Goal: Entertainment & Leisure: Browse casually

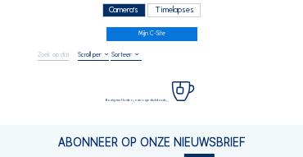
scroll to position [49, 0]
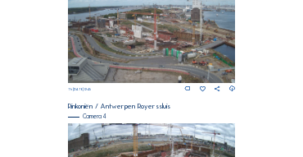
scroll to position [578, 0]
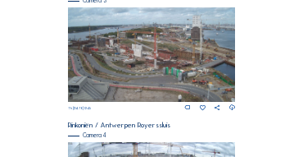
click at [139, 52] on img at bounding box center [152, 54] width 168 height 94
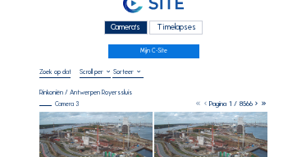
scroll to position [66, 0]
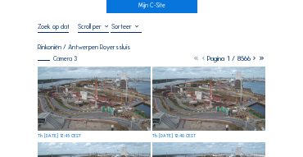
click at [93, 79] on img at bounding box center [94, 98] width 113 height 64
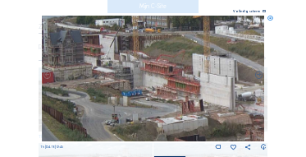
drag, startPoint x: 171, startPoint y: 81, endPoint x: 121, endPoint y: 76, distance: 50.3
click at [121, 76] on img at bounding box center [153, 78] width 223 height 125
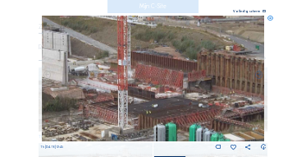
drag, startPoint x: 174, startPoint y: 76, endPoint x: 43, endPoint y: 56, distance: 132.0
click at [43, 56] on img at bounding box center [153, 78] width 223 height 125
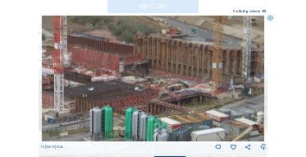
drag, startPoint x: 134, startPoint y: 83, endPoint x: 89, endPoint y: 72, distance: 46.4
click at [89, 72] on img at bounding box center [153, 78] width 223 height 125
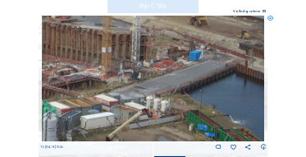
drag, startPoint x: 171, startPoint y: 86, endPoint x: 75, endPoint y: 81, distance: 96.1
click at [75, 81] on img at bounding box center [153, 78] width 223 height 125
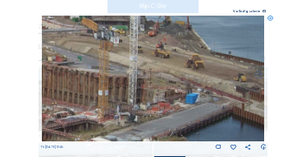
drag, startPoint x: 75, startPoint y: 80, endPoint x: 70, endPoint y: 89, distance: 10.0
click at [70, 89] on img at bounding box center [153, 78] width 223 height 125
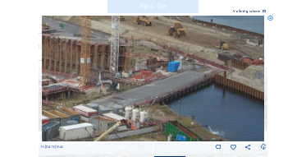
drag, startPoint x: 2, startPoint y: 63, endPoint x: -9, endPoint y: 57, distance: 13.2
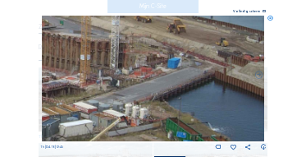
drag, startPoint x: 121, startPoint y: 76, endPoint x: 103, endPoint y: 73, distance: 19.1
click at [103, 73] on img at bounding box center [153, 78] width 223 height 125
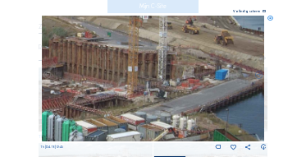
drag, startPoint x: 102, startPoint y: 73, endPoint x: 154, endPoint y: 89, distance: 54.8
click at [157, 89] on img at bounding box center [153, 78] width 223 height 125
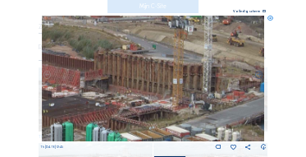
drag, startPoint x: 125, startPoint y: 84, endPoint x: 148, endPoint y: 90, distance: 24.5
click at [148, 90] on img at bounding box center [153, 78] width 223 height 125
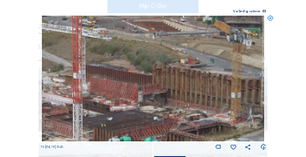
click at [154, 93] on img at bounding box center [153, 78] width 223 height 125
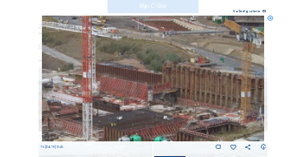
drag, startPoint x: 156, startPoint y: 91, endPoint x: 181, endPoint y: 93, distance: 25.5
click at [181, 93] on img at bounding box center [153, 78] width 223 height 125
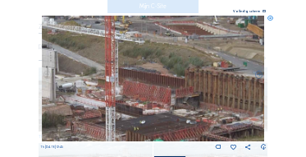
drag, startPoint x: 176, startPoint y: 91, endPoint x: 189, endPoint y: 94, distance: 13.5
click at [189, 94] on img at bounding box center [153, 78] width 223 height 125
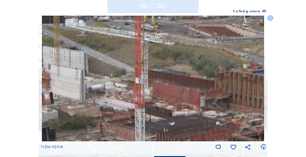
click at [189, 88] on img at bounding box center [153, 78] width 223 height 125
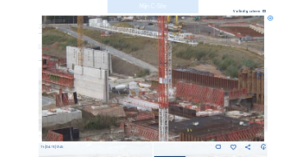
drag, startPoint x: 166, startPoint y: 90, endPoint x: 187, endPoint y: 91, distance: 21.3
click at [187, 91] on img at bounding box center [153, 78] width 223 height 125
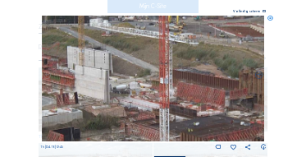
drag, startPoint x: 160, startPoint y: 88, endPoint x: 185, endPoint y: 99, distance: 27.9
click at [185, 99] on img at bounding box center [153, 78] width 223 height 125
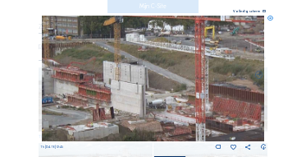
drag, startPoint x: 163, startPoint y: 94, endPoint x: 188, endPoint y: 101, distance: 25.5
click at [188, 101] on img at bounding box center [153, 78] width 223 height 125
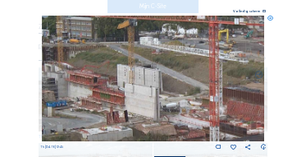
drag, startPoint x: 153, startPoint y: 95, endPoint x: 176, endPoint y: 94, distance: 23.0
click at [176, 94] on img at bounding box center [153, 78] width 223 height 125
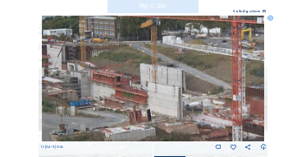
click at [154, 89] on img at bounding box center [153, 78] width 223 height 125
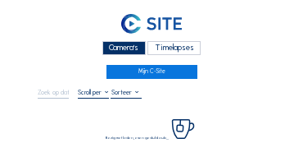
click at [114, 48] on div "Camera's" at bounding box center [124, 48] width 43 height 14
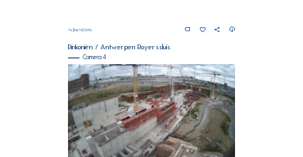
scroll to position [605, 0]
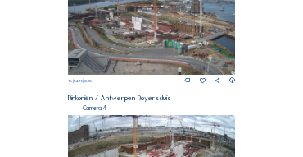
click at [145, 22] on img at bounding box center [152, 27] width 168 height 94
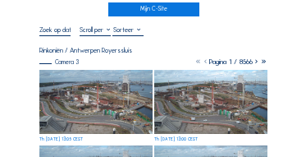
scroll to position [115, 0]
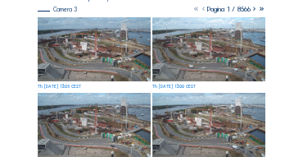
click at [75, 33] on img at bounding box center [94, 49] width 113 height 64
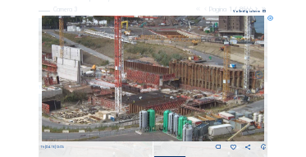
drag, startPoint x: 175, startPoint y: 84, endPoint x: 85, endPoint y: 72, distance: 90.1
click at [85, 72] on img at bounding box center [153, 78] width 223 height 125
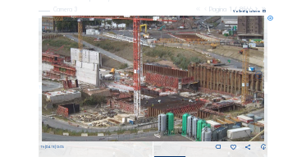
drag, startPoint x: 104, startPoint y: 76, endPoint x: 121, endPoint y: 78, distance: 17.3
click at [121, 78] on img at bounding box center [153, 78] width 223 height 125
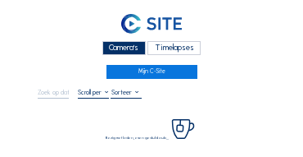
click at [132, 48] on div "Camera's" at bounding box center [124, 48] width 43 height 14
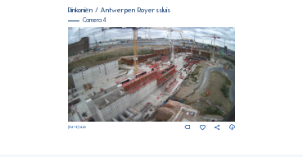
scroll to position [693, 0]
click at [173, 75] on img at bounding box center [152, 74] width 168 height 94
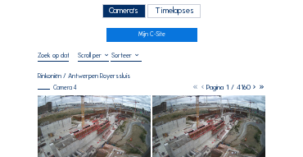
scroll to position [66, 0]
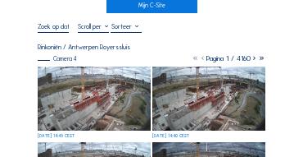
click at [86, 84] on img at bounding box center [94, 98] width 113 height 64
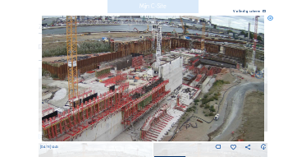
drag, startPoint x: 207, startPoint y: 66, endPoint x: 211, endPoint y: 84, distance: 18.5
click at [211, 84] on img at bounding box center [153, 78] width 223 height 125
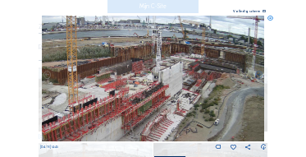
click at [274, 16] on div "Scroll om door de tijd te reizen | Druk op de 'Alt'-knop + scroll om te Zoomen …" at bounding box center [153, 78] width 306 height 157
click at [270, 19] on icon at bounding box center [270, 19] width 6 height 6
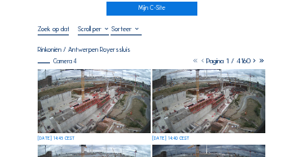
scroll to position [16, 0]
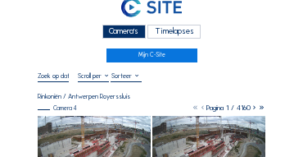
click at [133, 28] on div "Camera's" at bounding box center [124, 32] width 43 height 14
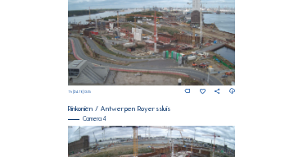
scroll to position [578, 0]
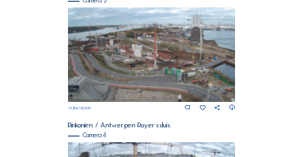
click at [148, 52] on img at bounding box center [152, 54] width 168 height 94
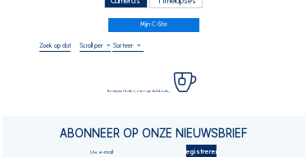
scroll to position [49, 0]
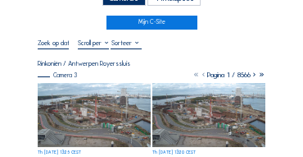
click at [87, 89] on img at bounding box center [94, 115] width 113 height 64
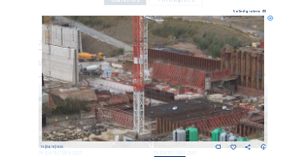
drag, startPoint x: 132, startPoint y: 93, endPoint x: 197, endPoint y: 93, distance: 64.8
click at [197, 93] on img at bounding box center [153, 78] width 223 height 125
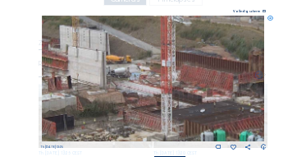
drag, startPoint x: 174, startPoint y: 88, endPoint x: 246, endPoint y: 97, distance: 72.7
click at [246, 97] on img at bounding box center [153, 78] width 223 height 125
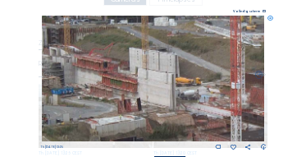
drag, startPoint x: 189, startPoint y: 84, endPoint x: 189, endPoint y: 93, distance: 9.9
click at [189, 93] on img at bounding box center [153, 78] width 223 height 125
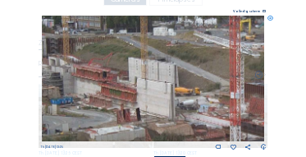
click at [193, 86] on img at bounding box center [153, 78] width 223 height 125
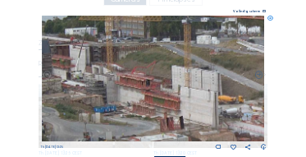
drag, startPoint x: 138, startPoint y: 63, endPoint x: 163, endPoint y: 67, distance: 25.8
click at [163, 67] on img at bounding box center [153, 78] width 223 height 125
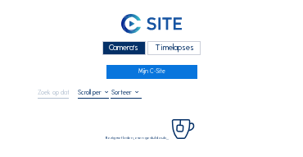
click at [112, 45] on div "Camera's" at bounding box center [124, 48] width 43 height 14
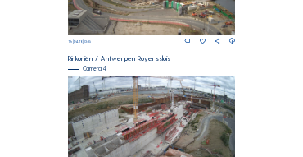
scroll to position [579, 0]
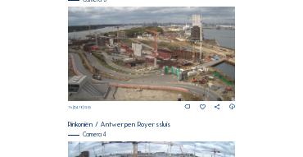
click at [158, 46] on img at bounding box center [152, 54] width 168 height 94
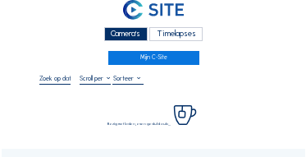
scroll to position [33, 0]
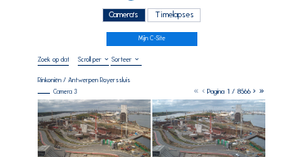
click at [77, 108] on img at bounding box center [94, 131] width 113 height 64
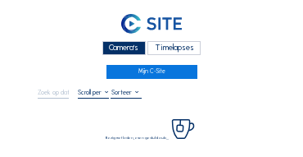
click at [108, 50] on div "Camera's" at bounding box center [124, 48] width 43 height 14
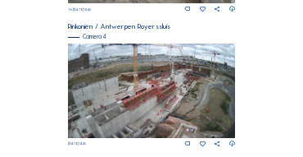
scroll to position [595, 0]
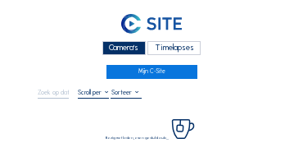
click at [113, 51] on div "Camera's" at bounding box center [124, 48] width 43 height 14
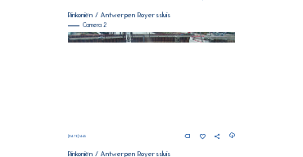
scroll to position [328, 0]
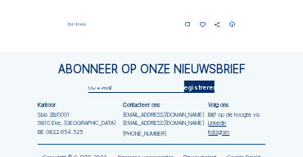
scroll to position [777, 0]
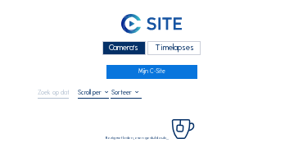
click at [118, 50] on div "Camera's" at bounding box center [124, 48] width 43 height 14
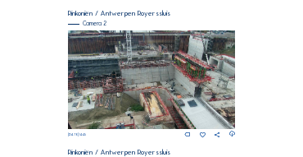
scroll to position [230, 0]
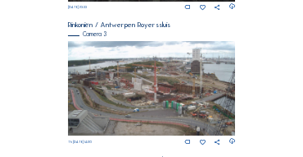
scroll to position [545, 0]
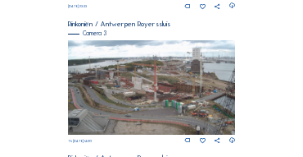
click at [145, 109] on img at bounding box center [152, 87] width 168 height 94
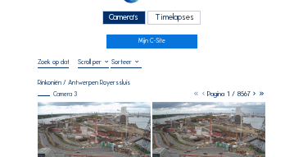
scroll to position [33, 0]
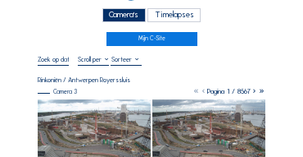
click at [116, 107] on img at bounding box center [94, 131] width 113 height 64
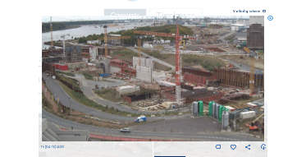
click at [271, 21] on icon at bounding box center [270, 19] width 6 height 6
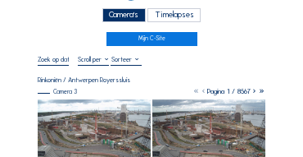
click at [138, 13] on div "Camera's" at bounding box center [124, 15] width 43 height 14
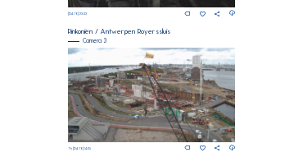
scroll to position [545, 0]
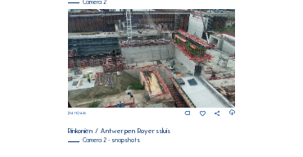
scroll to position [299, 0]
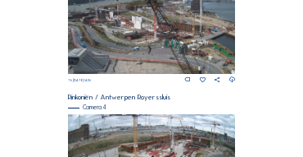
scroll to position [589, 0]
